Goal: Check status: Check status

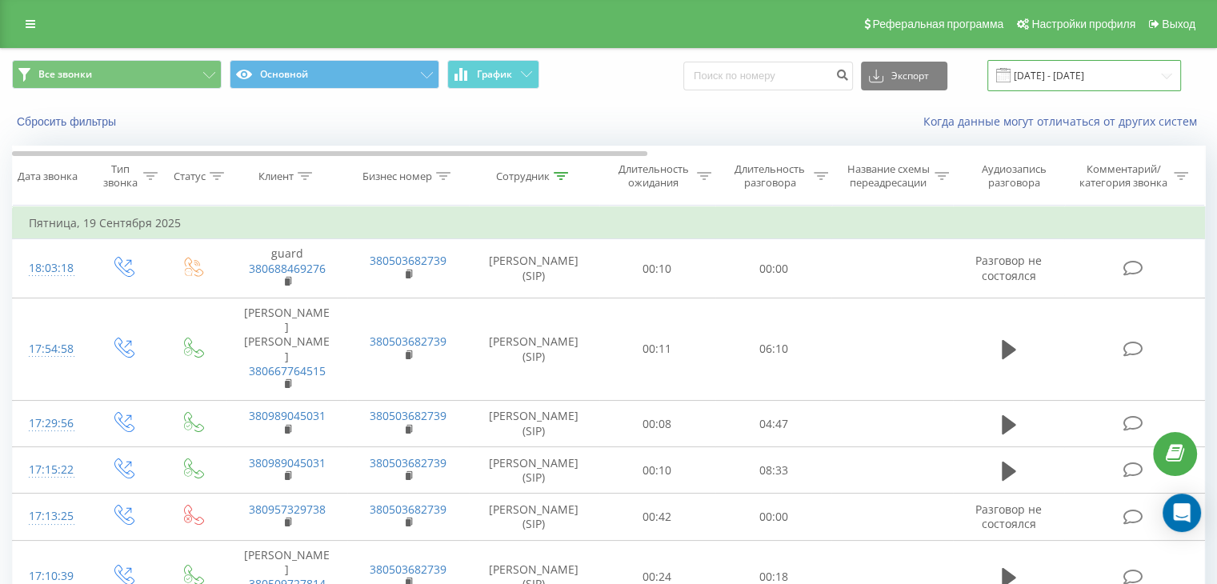
click at [1117, 78] on input "19.09.2025 - 19.09.2025" at bounding box center [1084, 75] width 194 height 31
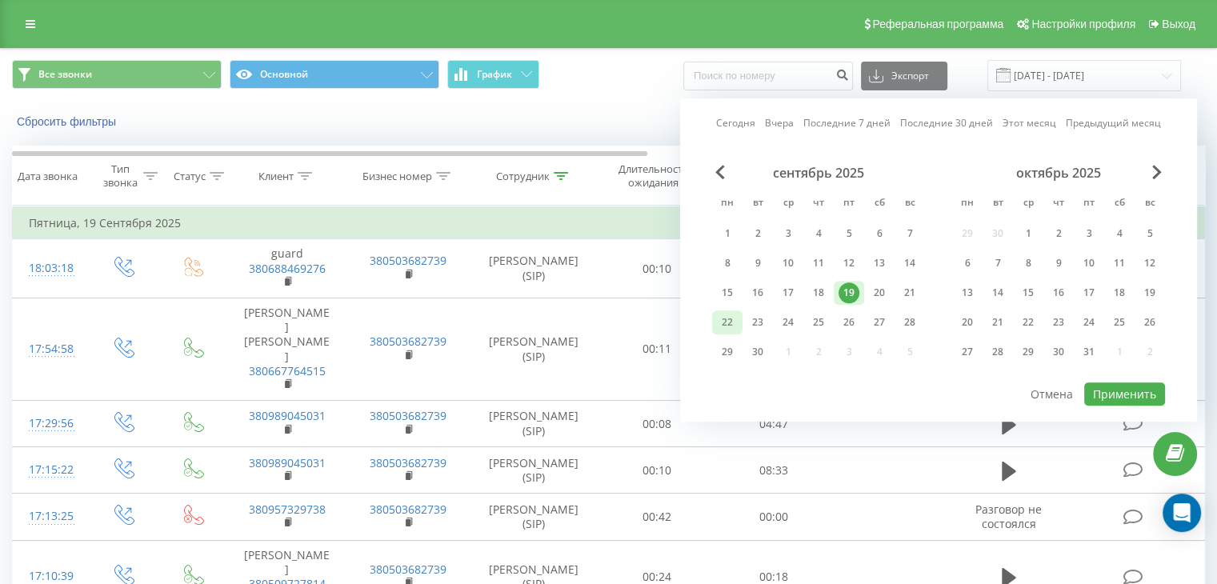
click at [732, 316] on div "22" at bounding box center [727, 322] width 21 height 21
click at [1142, 387] on button "Применить" at bounding box center [1124, 393] width 81 height 23
type input "[DATE] - [DATE]"
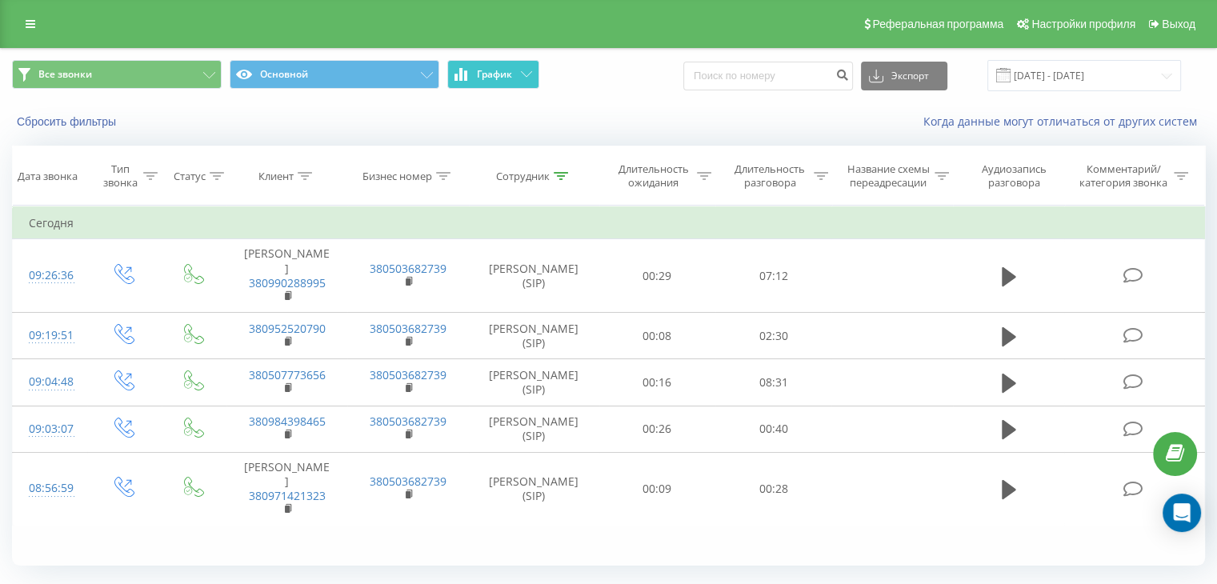
click at [483, 78] on span "График" at bounding box center [494, 74] width 35 height 11
